Goal: Information Seeking & Learning: Understand process/instructions

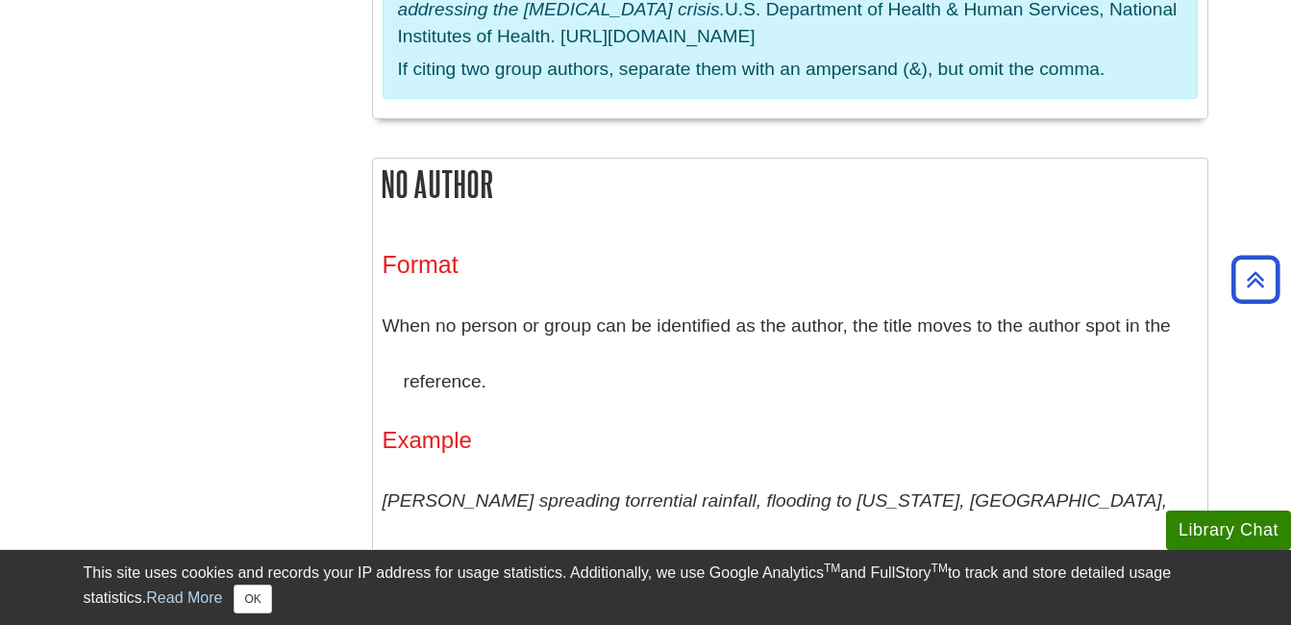
scroll to position [6753, 0]
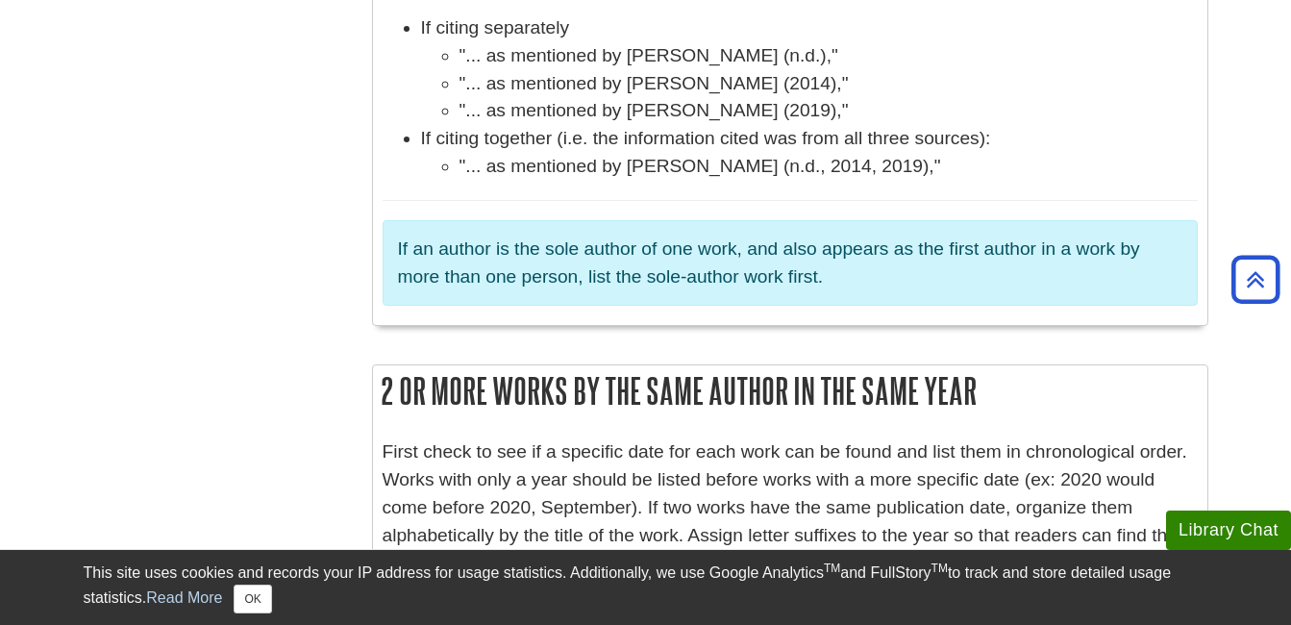
click at [871, 438] on p "First check to see if a specific date for each work can be found and list them …" at bounding box center [790, 507] width 815 height 138
click at [383, 438] on p "First check to see if a specific date for each work can be found and list them …" at bounding box center [790, 507] width 815 height 138
click at [391, 438] on p "First check to see if a specific date for each work can be found and list them …" at bounding box center [790, 507] width 815 height 138
click at [639, 438] on p "First check to see if a specific date for each work can be found and list them …" at bounding box center [790, 507] width 815 height 138
click at [638, 438] on p "First check to see if a specific date for each work can be found and list them …" at bounding box center [790, 507] width 815 height 138
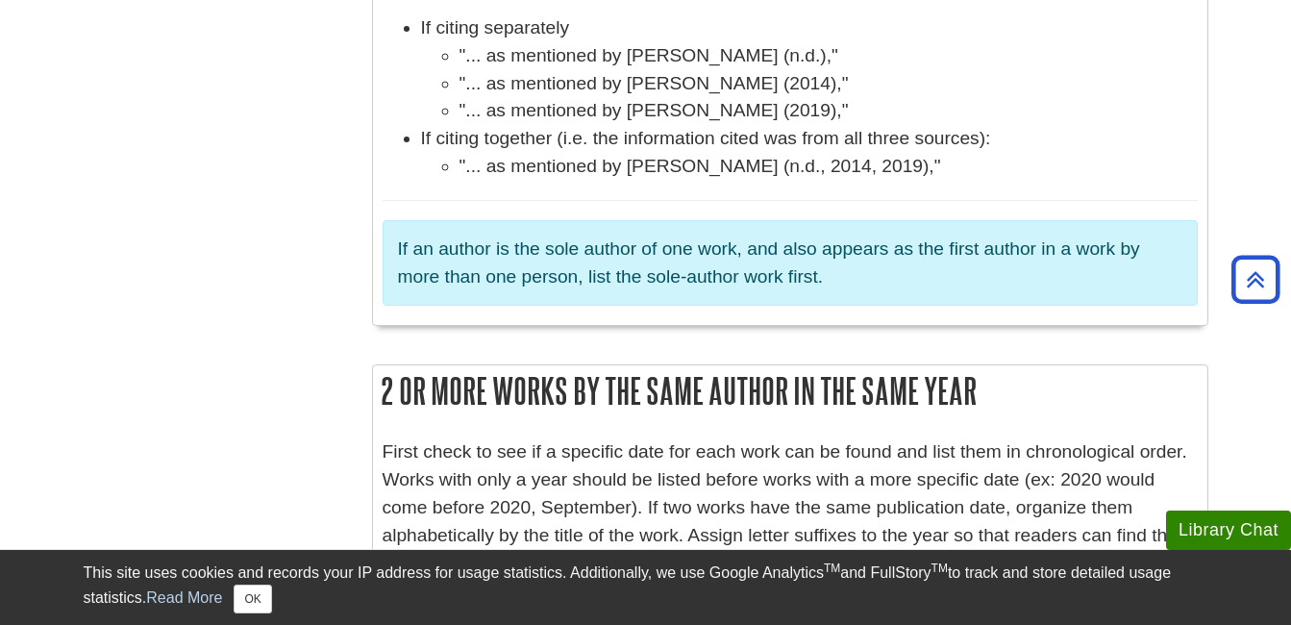
drag, startPoint x: 638, startPoint y: 286, endPoint x: 650, endPoint y: 310, distance: 26.7
click at [650, 438] on p "First check to see if a specific date for each work can be found and list them …" at bounding box center [790, 507] width 815 height 138
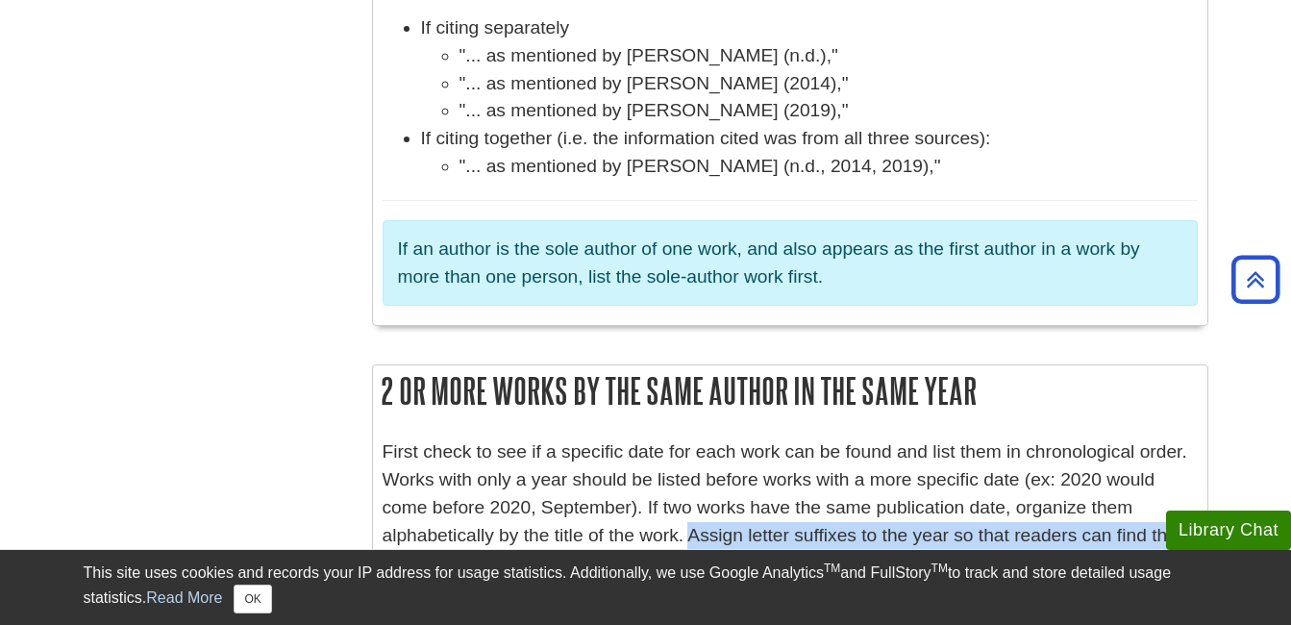
drag, startPoint x: 642, startPoint y: 312, endPoint x: 1030, endPoint y: 359, distance: 390.3
drag, startPoint x: 1030, startPoint y: 359, endPoint x: 657, endPoint y: 346, distance: 373.3
click at [659, 438] on p "First check to see if a specific date for each work can be found and list them …" at bounding box center [790, 507] width 815 height 138
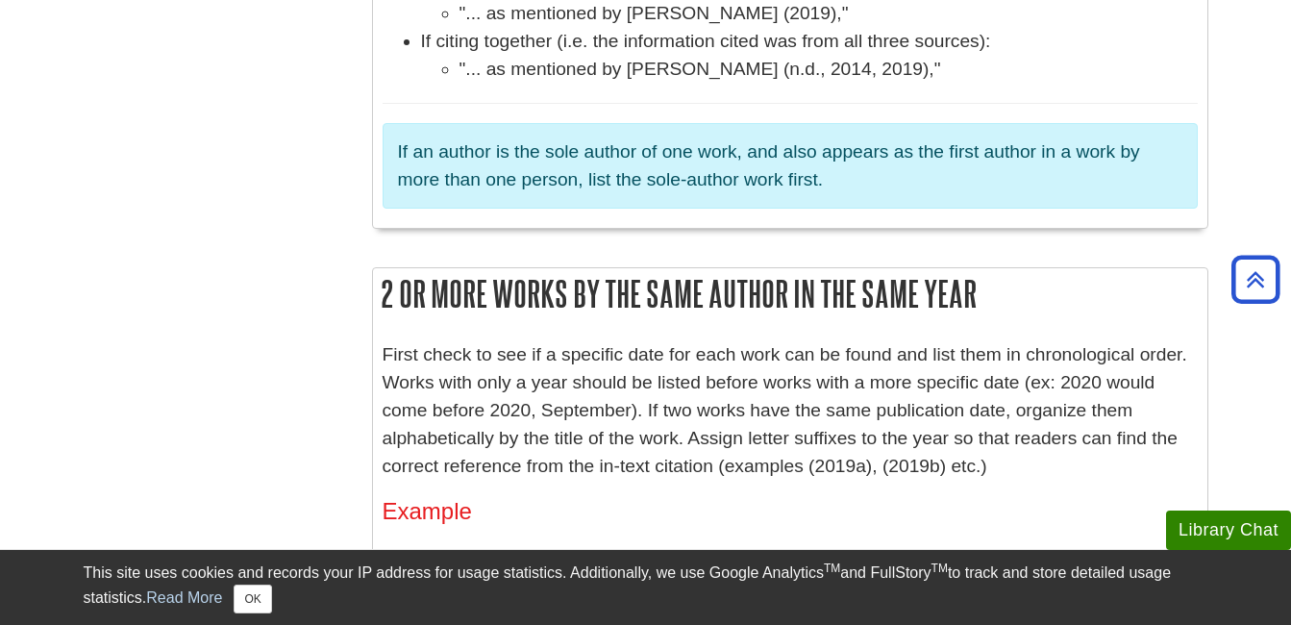
scroll to position [6849, 0]
click at [653, 342] on p "First check to see if a specific date for each work can be found and list them …" at bounding box center [790, 411] width 815 height 138
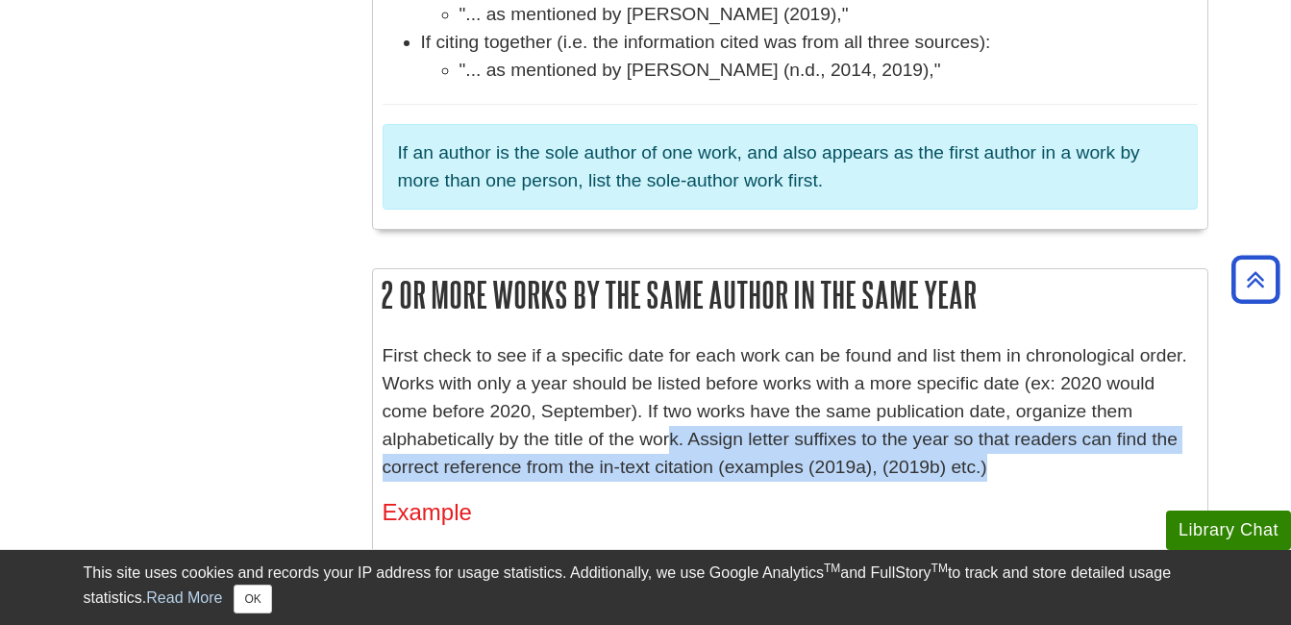
drag, startPoint x: 626, startPoint y: 217, endPoint x: 938, endPoint y: 253, distance: 314.5
click at [938, 342] on p "First check to see if a specific date for each work can be found and list them …" at bounding box center [790, 411] width 815 height 138
drag, startPoint x: 938, startPoint y: 253, endPoint x: 576, endPoint y: 241, distance: 362.7
click at [576, 342] on p "First check to see if a specific date for each work can be found and list them …" at bounding box center [790, 411] width 815 height 138
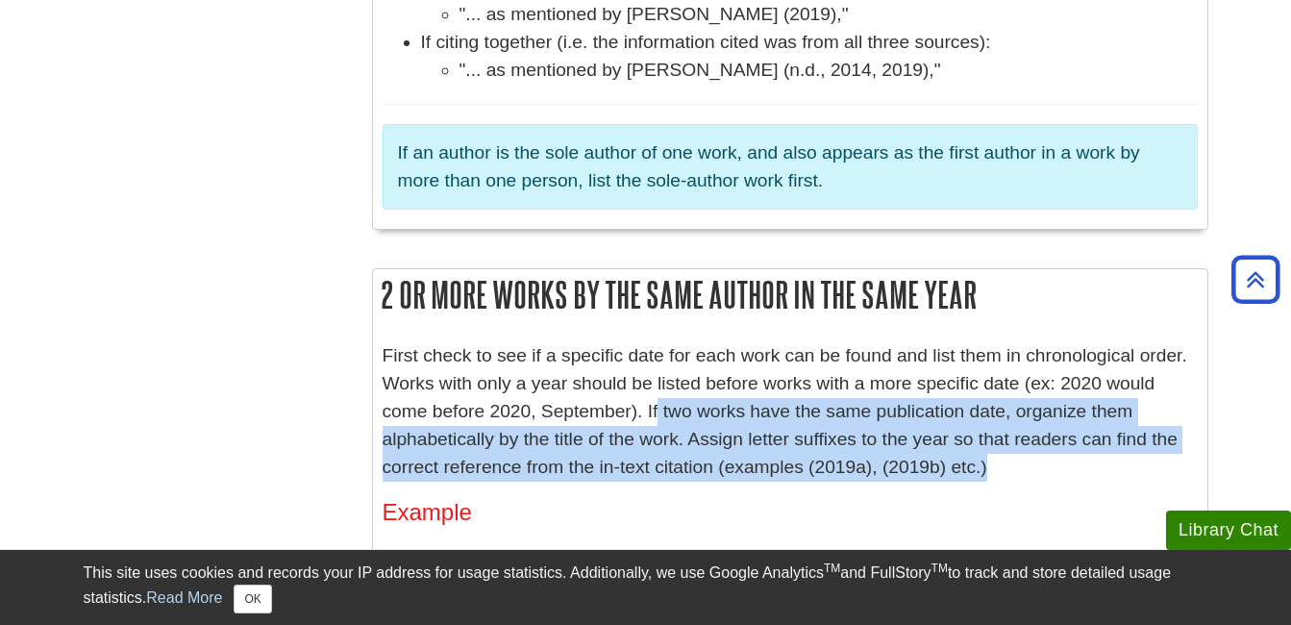
drag, startPoint x: 659, startPoint y: 185, endPoint x: 944, endPoint y: 241, distance: 291.1
click at [944, 342] on p "First check to see if a specific date for each work can be found and list them …" at bounding box center [790, 411] width 815 height 138
drag, startPoint x: 944, startPoint y: 241, endPoint x: 818, endPoint y: 223, distance: 127.3
click at [818, 342] on p "First check to see if a specific date for each work can be found and list them …" at bounding box center [790, 411] width 815 height 138
drag, startPoint x: 645, startPoint y: 187, endPoint x: 951, endPoint y: 248, distance: 311.9
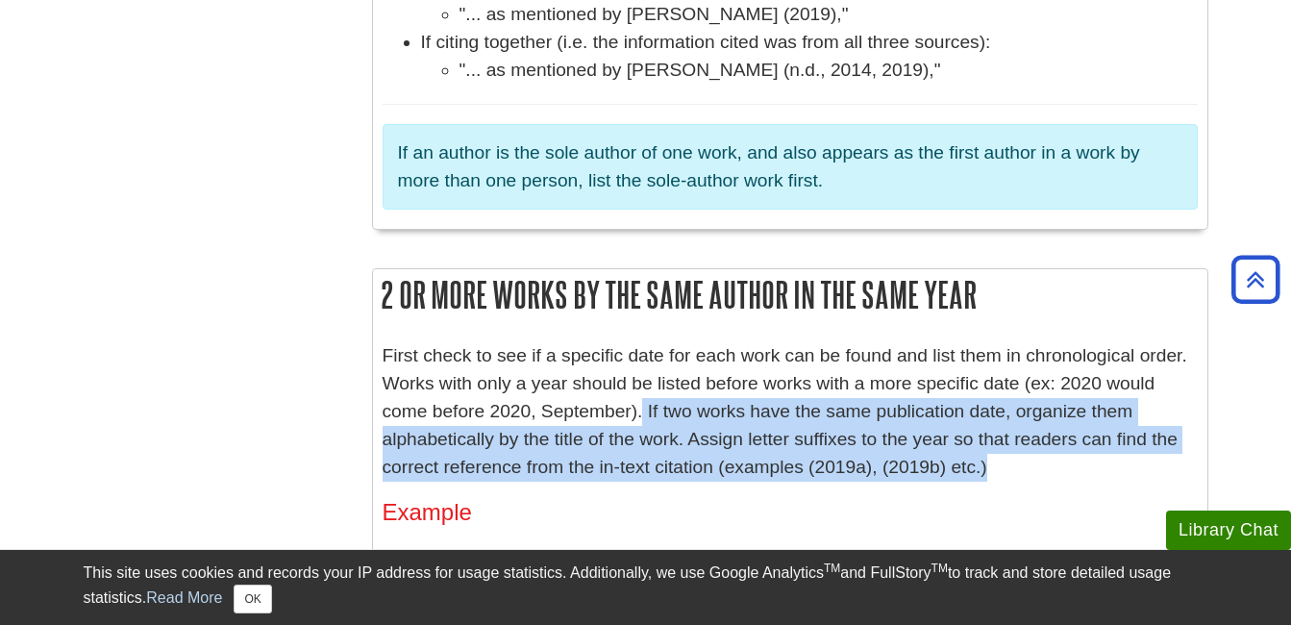
click at [951, 342] on p "First check to see if a specific date for each work can be found and list them …" at bounding box center [790, 411] width 815 height 138
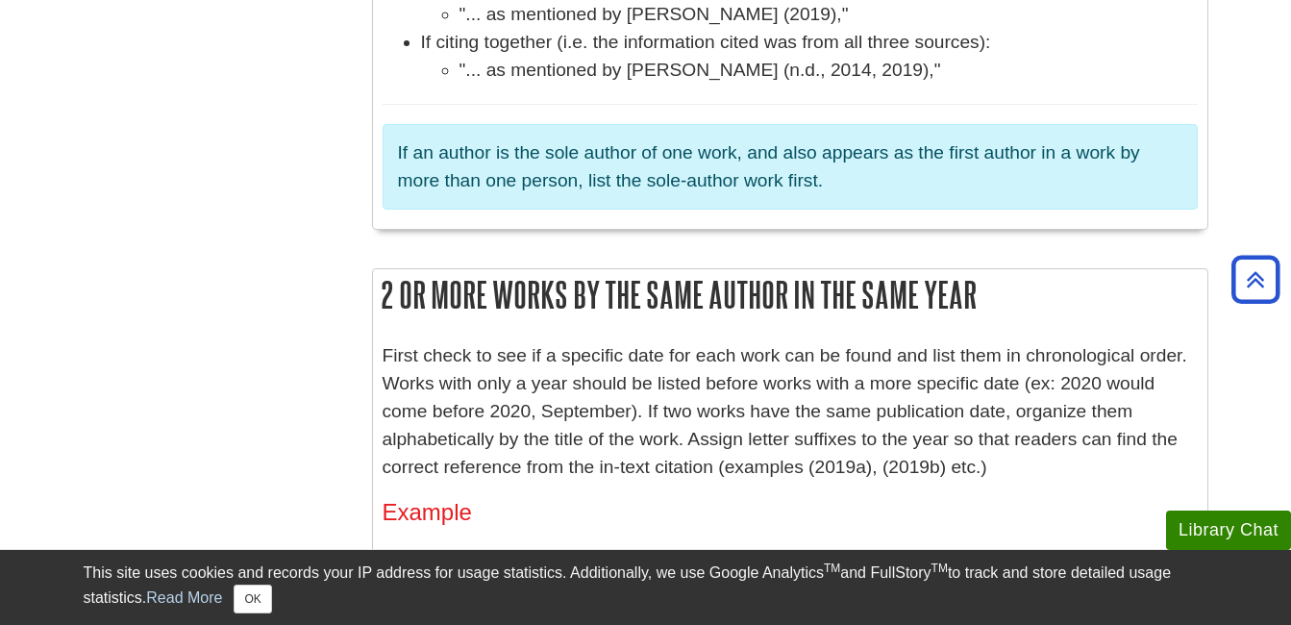
click at [740, 500] on h4 "Example" at bounding box center [790, 512] width 815 height 25
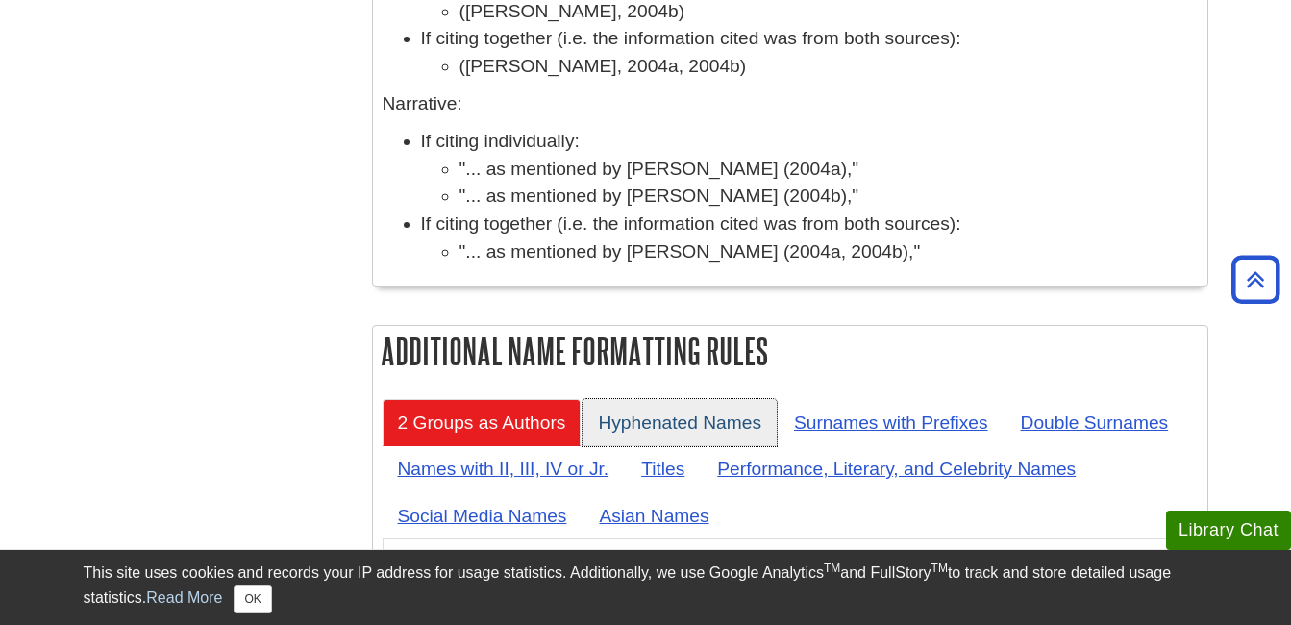
scroll to position [7810, 0]
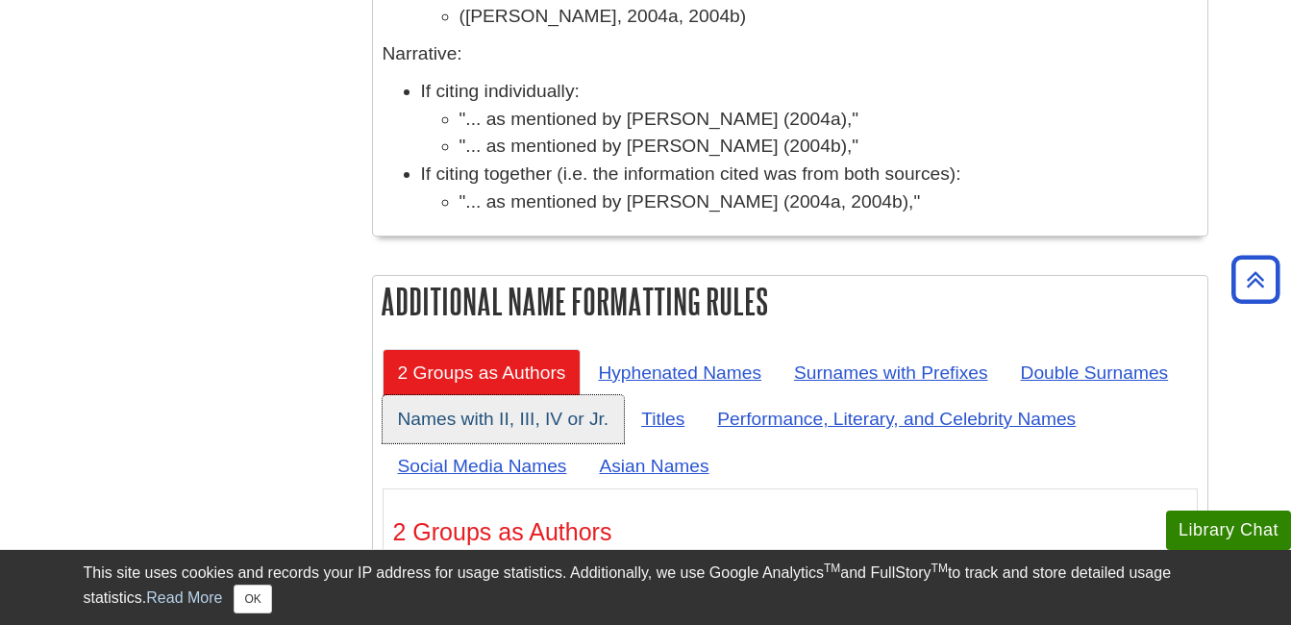
click at [472, 395] on link "Names with II, III, IV or Jr." at bounding box center [504, 418] width 242 height 47
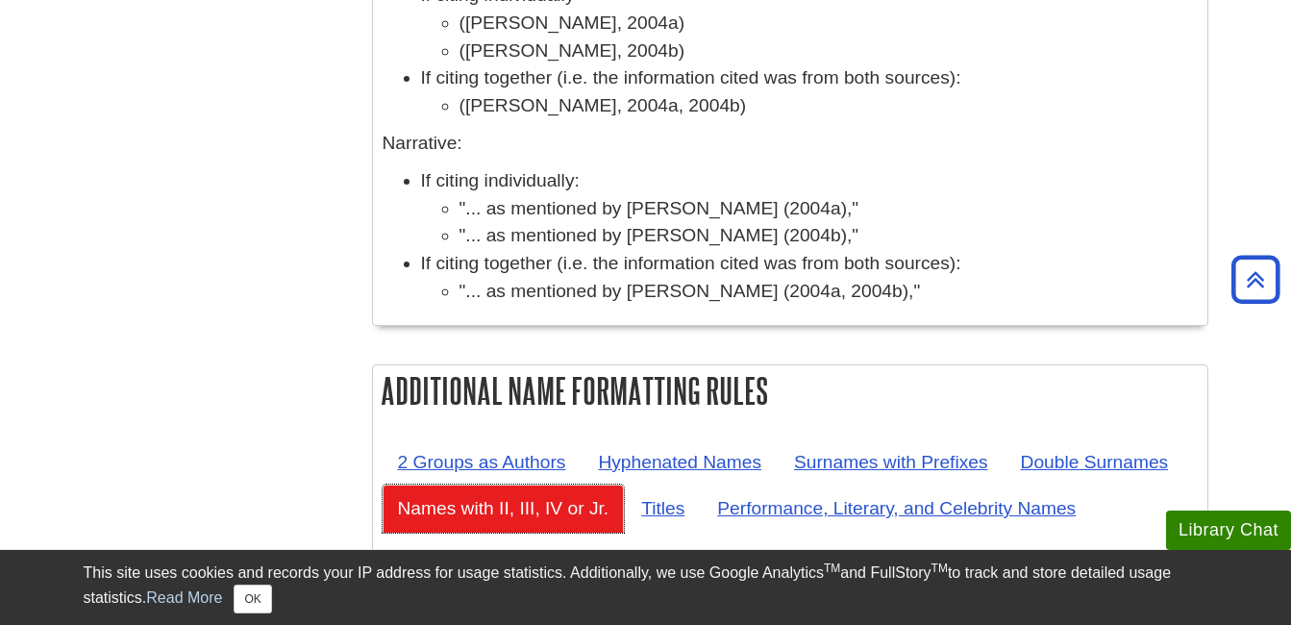
scroll to position [7714, 0]
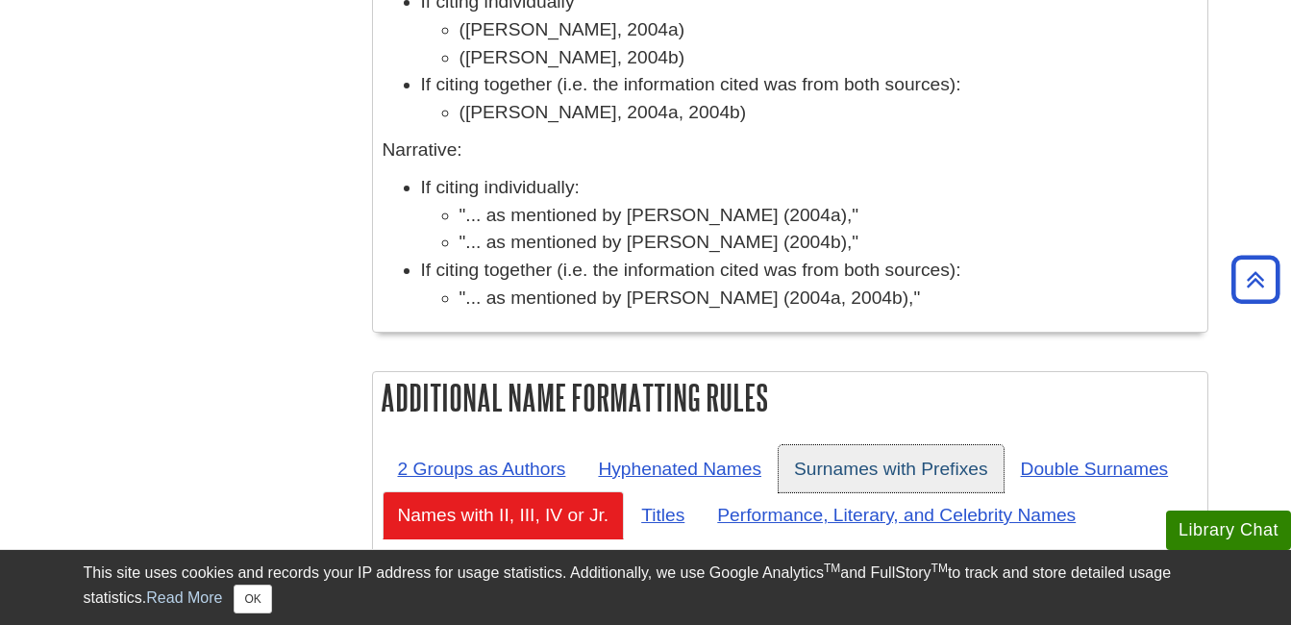
click at [894, 445] on link "Surnames with Prefixes" at bounding box center [891, 468] width 225 height 47
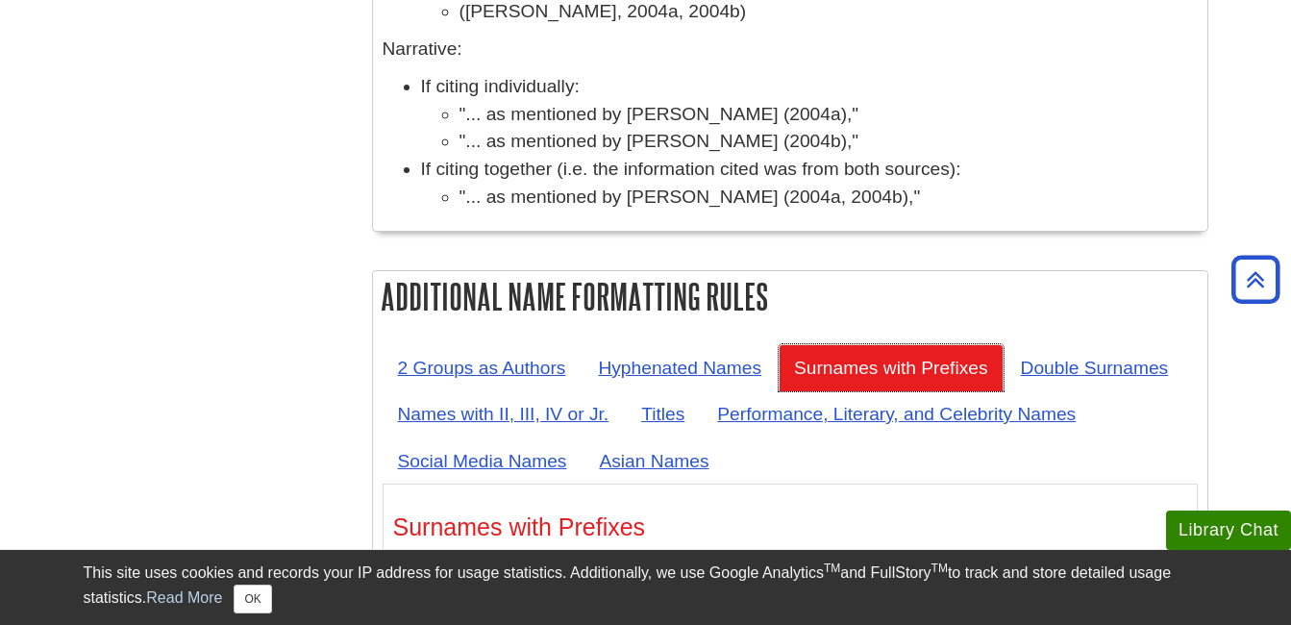
scroll to position [7706, 0]
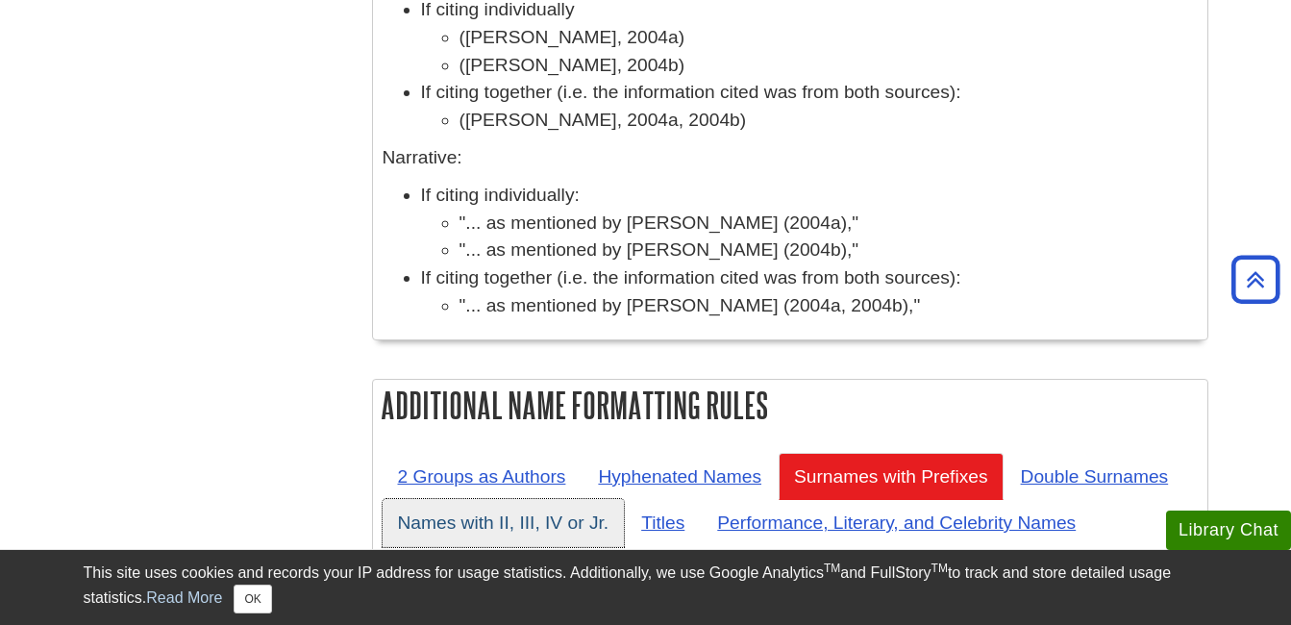
click at [425, 499] on link "Names with II, III, IV or Jr." at bounding box center [504, 522] width 242 height 47
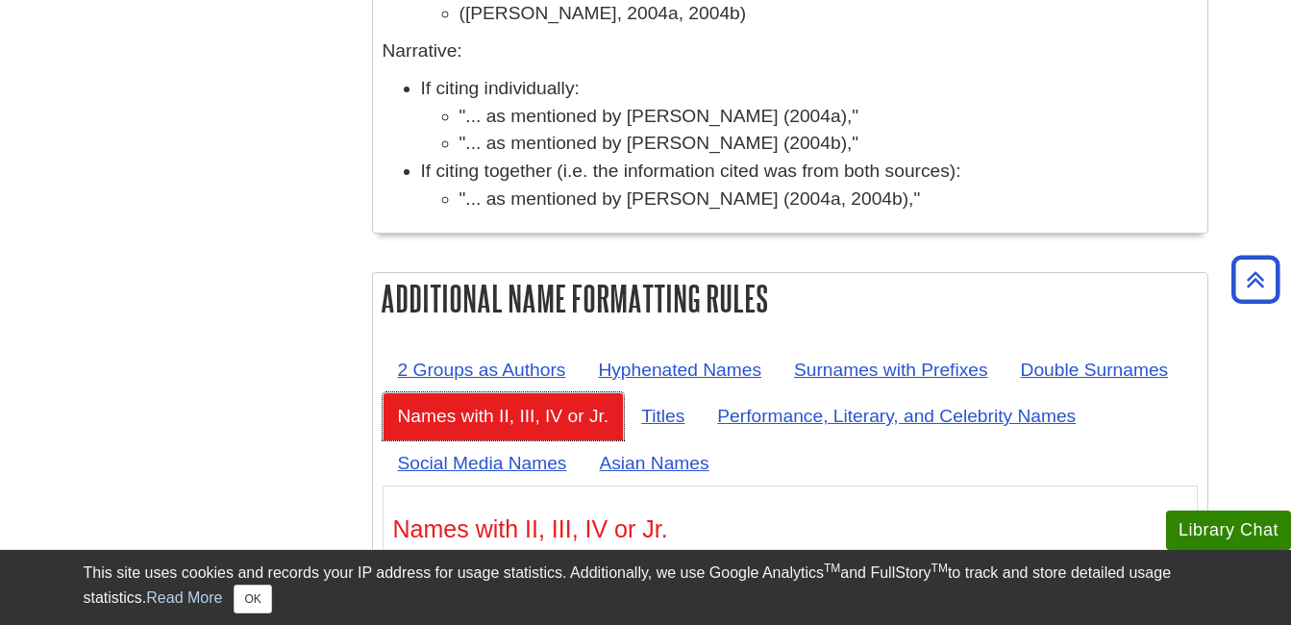
scroll to position [7803, 0]
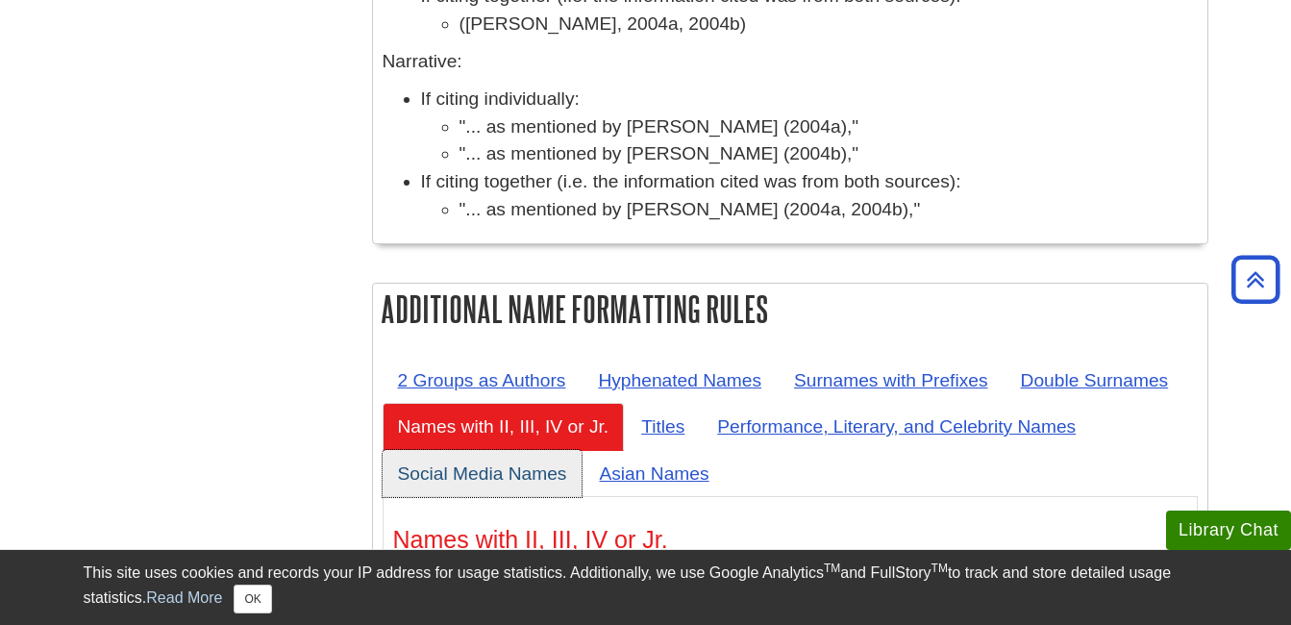
click at [530, 450] on link "Social Media Names" at bounding box center [483, 473] width 200 height 47
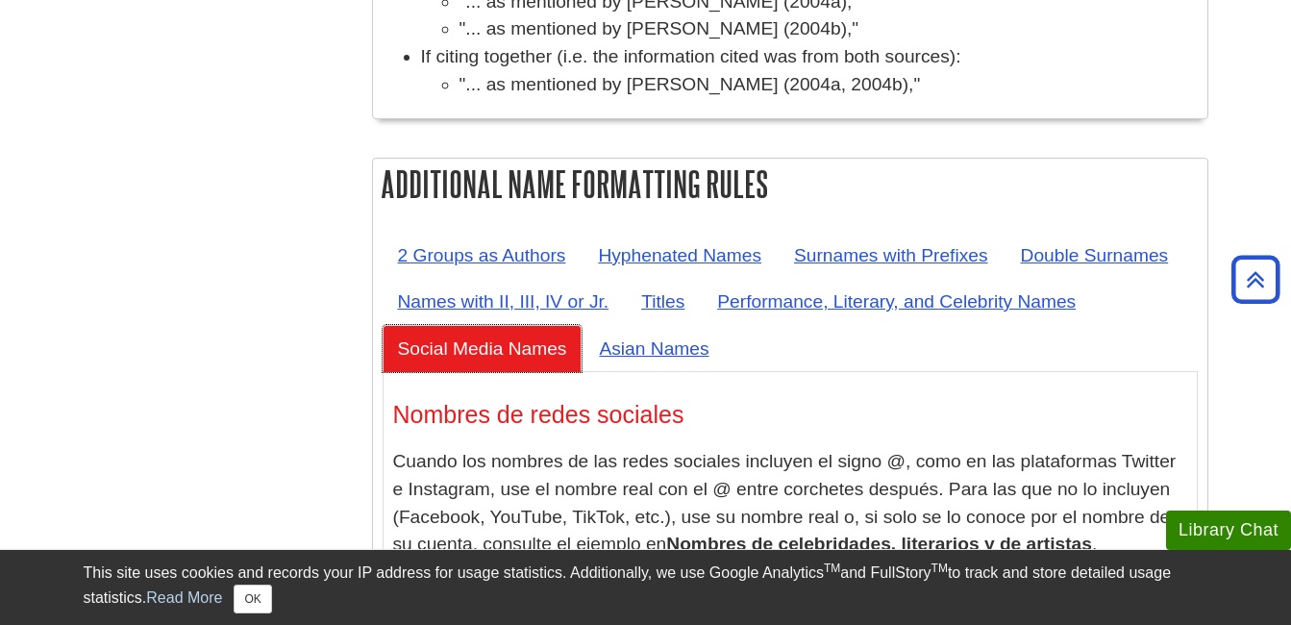
scroll to position [7899, 0]
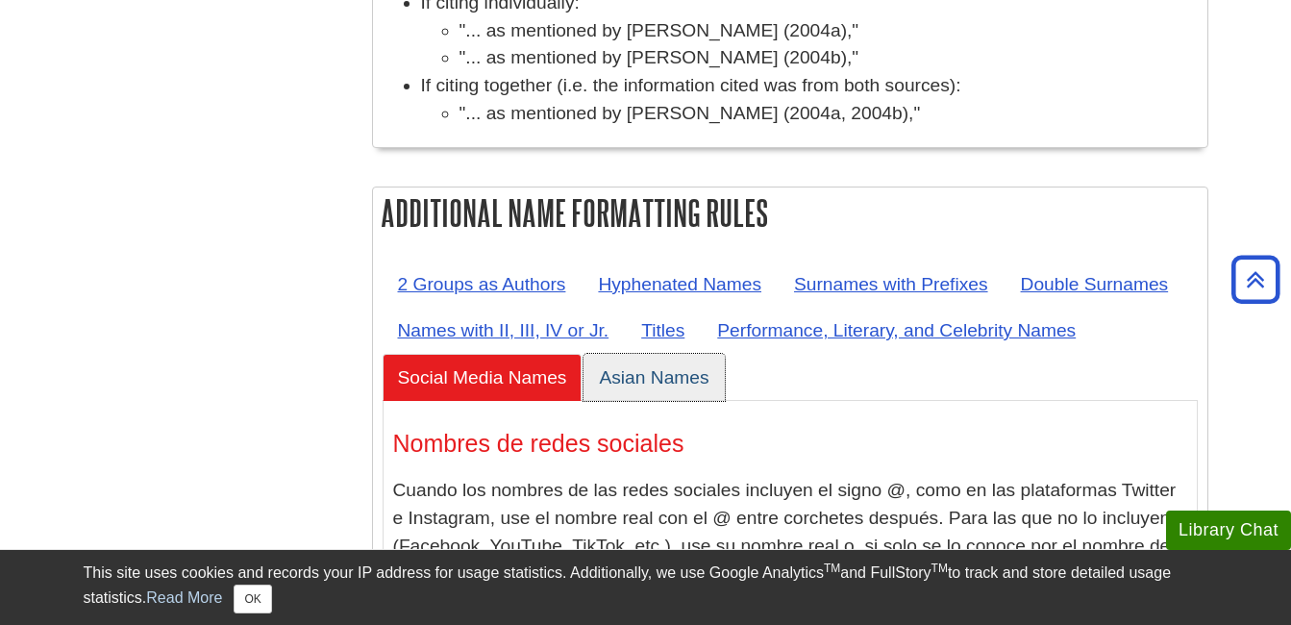
click at [639, 354] on link "Asian Names" at bounding box center [654, 377] width 140 height 47
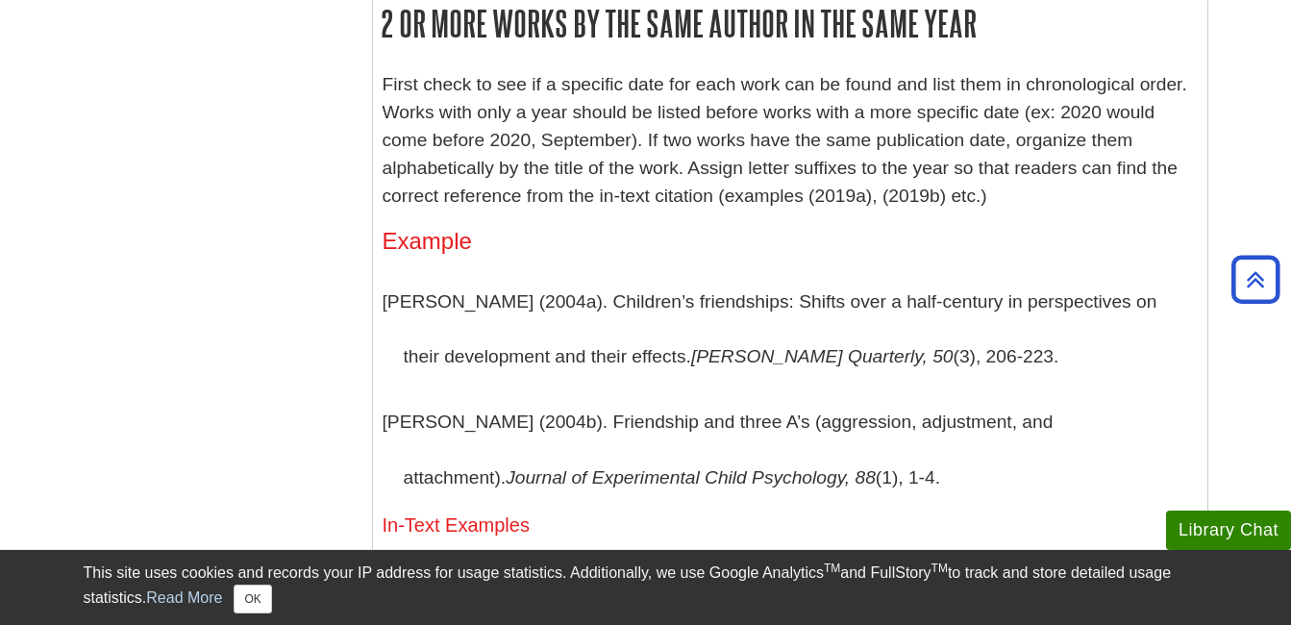
scroll to position [6841, 0]
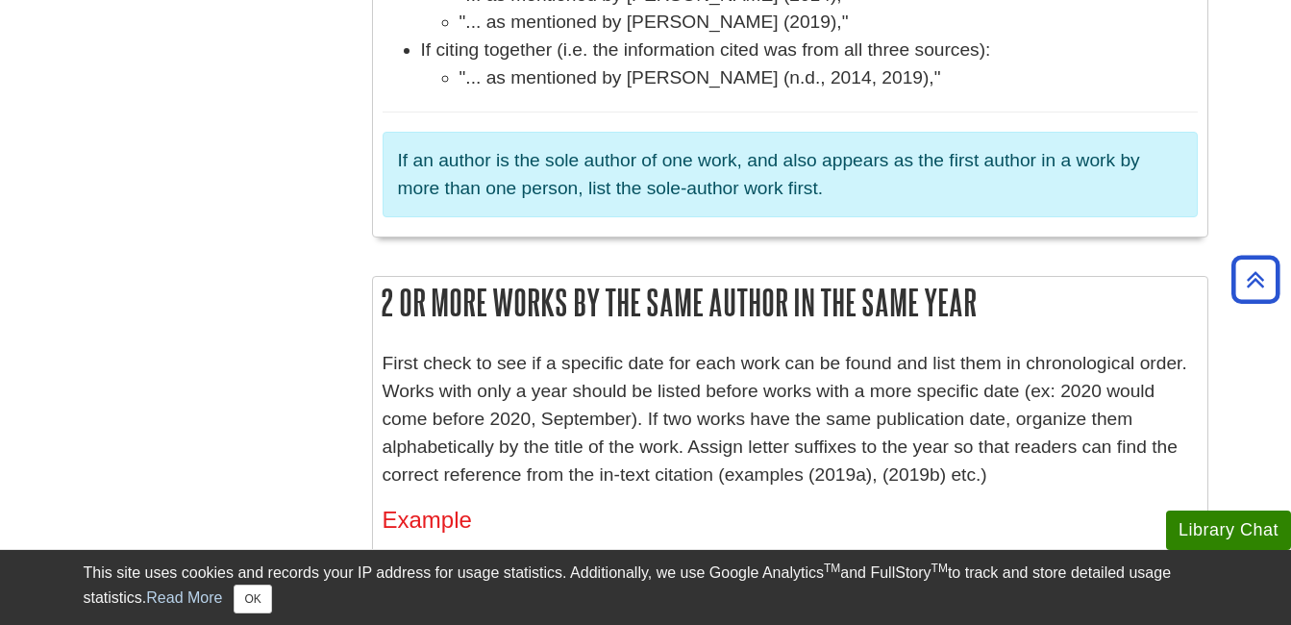
click at [912, 350] on p "First check to see if a specific date for each work can be found and list them …" at bounding box center [790, 419] width 815 height 138
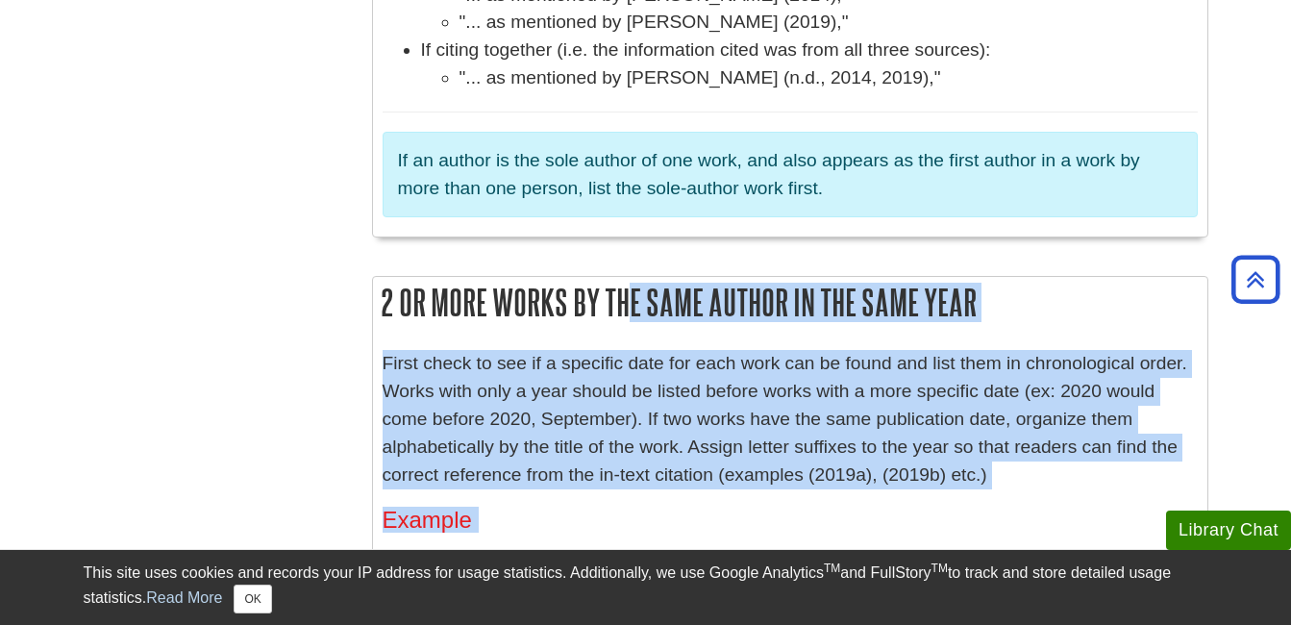
drag, startPoint x: 387, startPoint y: 72, endPoint x: 835, endPoint y: 512, distance: 628.2
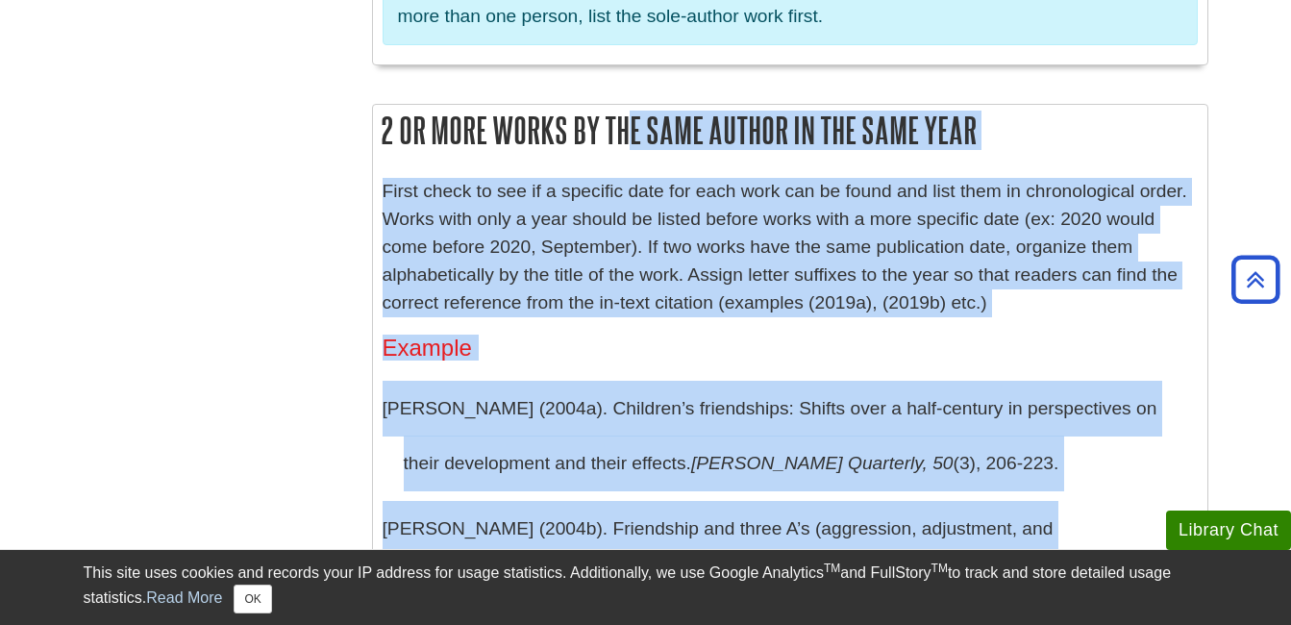
scroll to position [7129, 0]
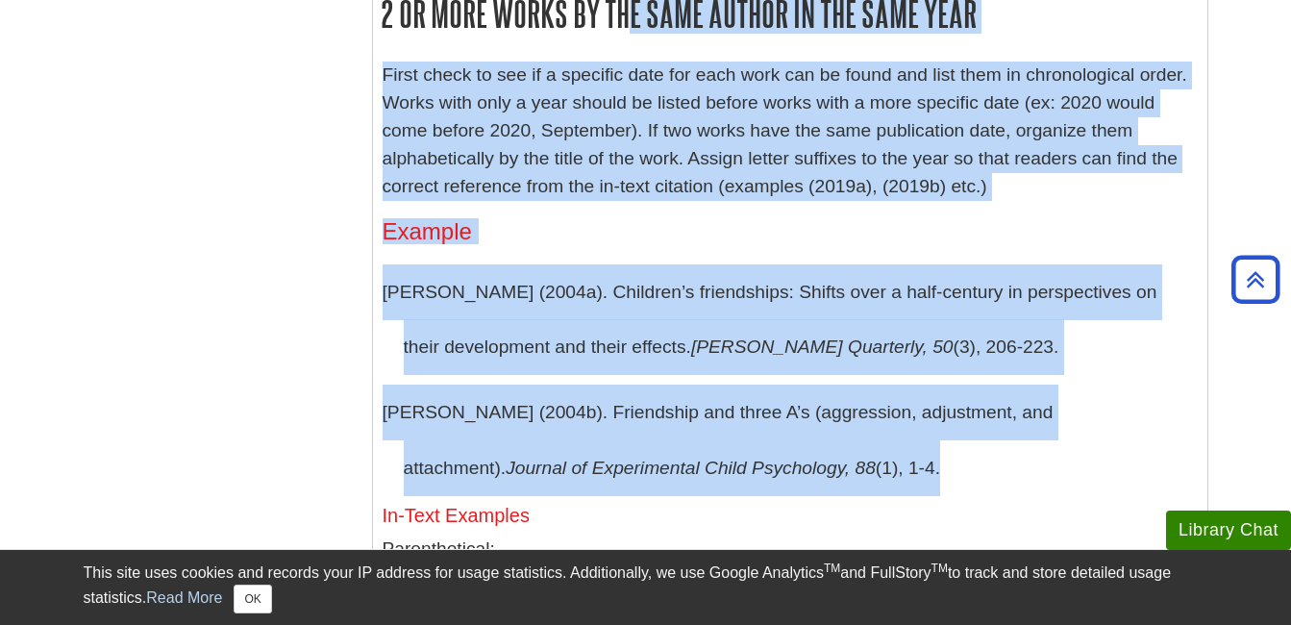
copy div "2 or More Works by the Same Author in the Same Year First check to see if a spe…"
